Goal: Task Accomplishment & Management: Use online tool/utility

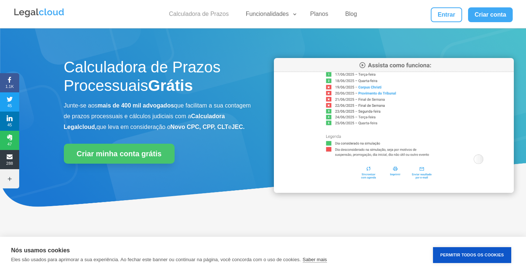
click at [200, 16] on link "Calculadora de Prazos" at bounding box center [199, 15] width 69 height 11
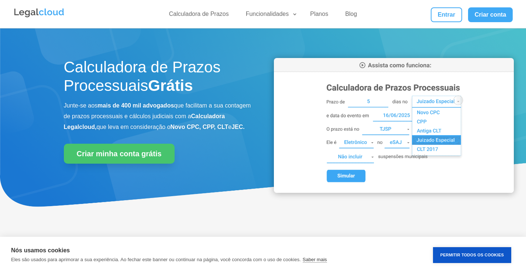
click at [444, 7] on div "Calculadora de Prazos Funcionalidades Calculadora de Prazos DJEN/DJE Prazos e A…" at bounding box center [262, 14] width 499 height 28
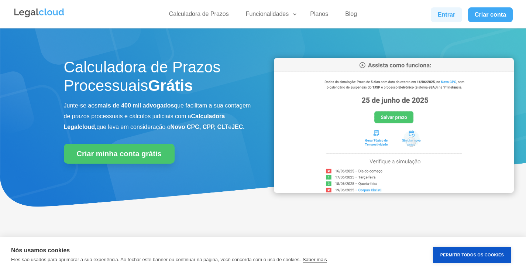
click at [445, 10] on link "Entrar" at bounding box center [445, 14] width 31 height 15
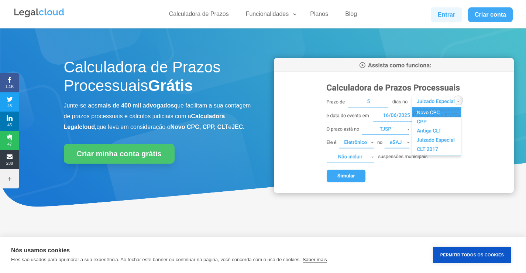
click at [450, 10] on link "Entrar" at bounding box center [445, 14] width 31 height 15
